Goal: Task Accomplishment & Management: Use online tool/utility

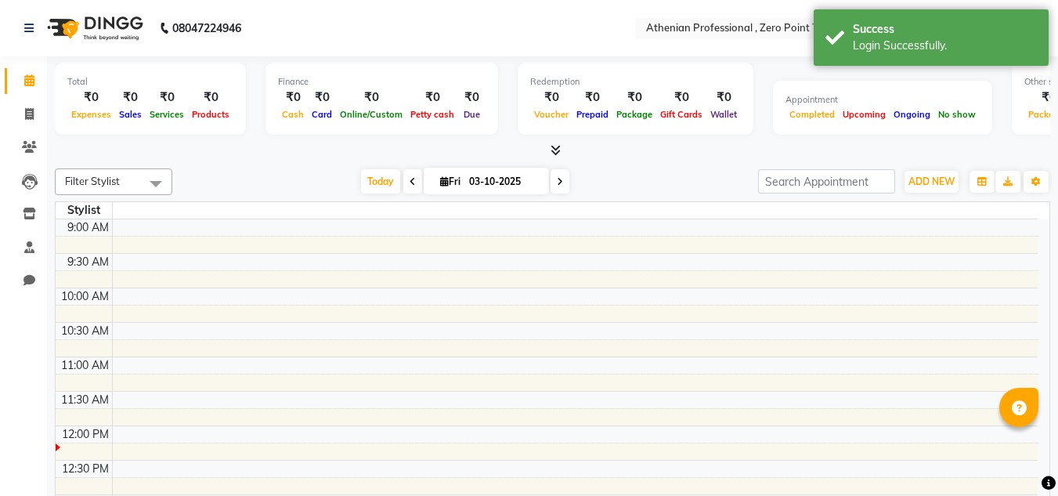
select select "en"
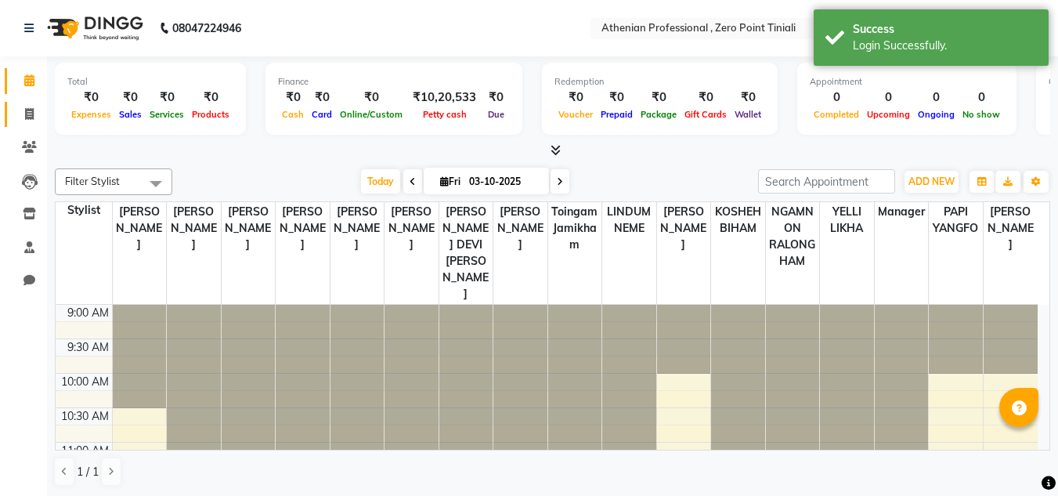
click at [31, 123] on link "Invoice" at bounding box center [24, 115] width 38 height 26
select select "service"
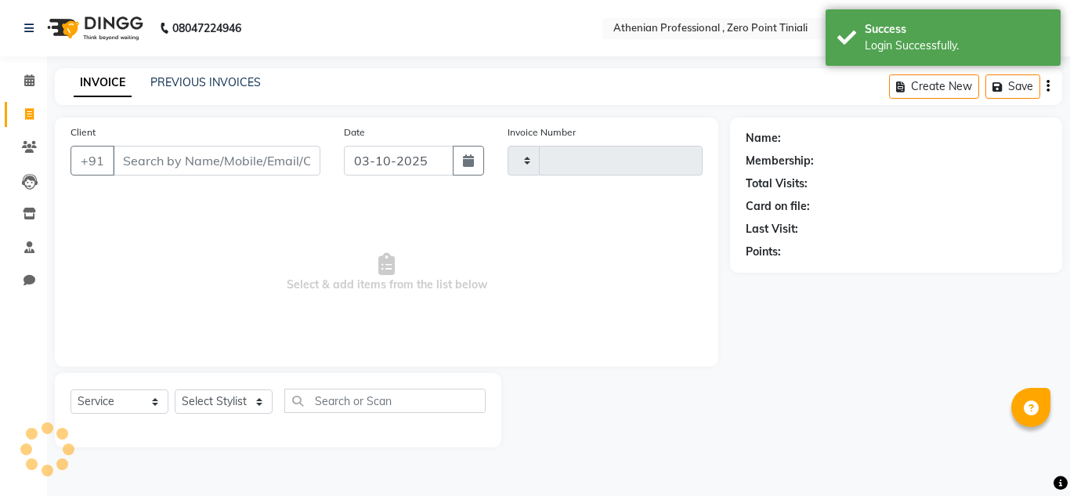
type input "2816"
select select "8300"
click at [213, 93] on div "INVOICE PREVIOUS INVOICES Create New Save" at bounding box center [558, 86] width 1007 height 37
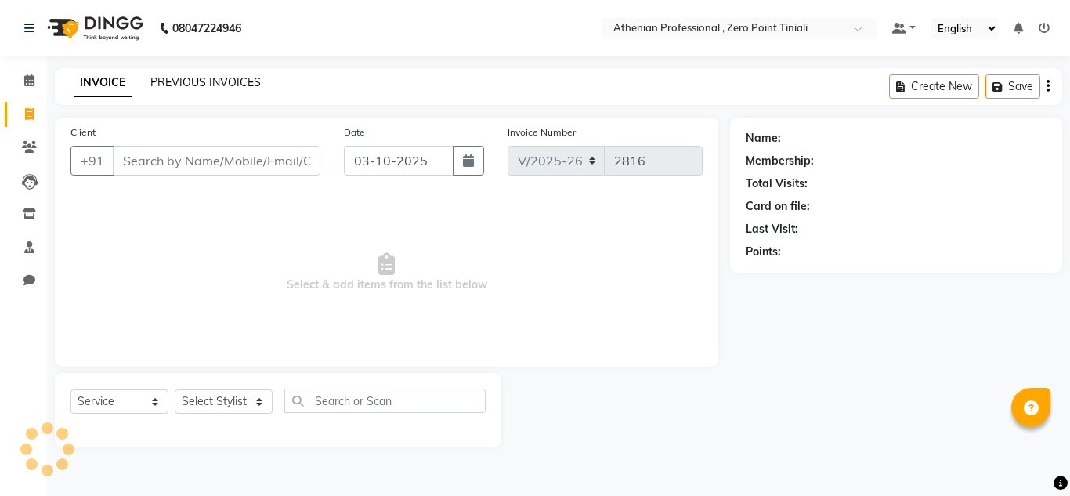
click at [222, 85] on link "PREVIOUS INVOICES" at bounding box center [205, 82] width 110 height 14
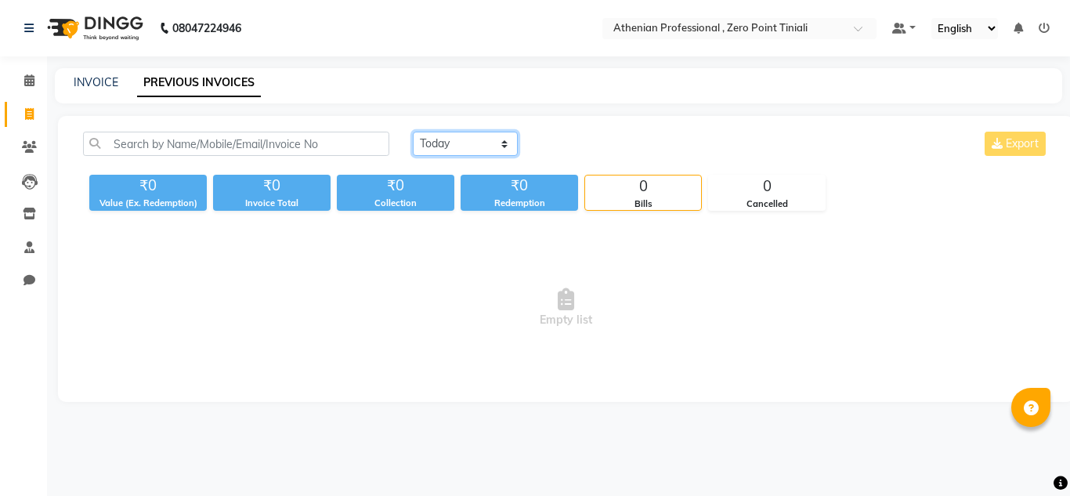
click at [464, 149] on select "[DATE] [DATE] Custom Range" at bounding box center [465, 144] width 105 height 24
select select "[DATE]"
click at [413, 132] on select "[DATE] [DATE] Custom Range" at bounding box center [465, 144] width 105 height 24
